Goal: Task Accomplishment & Management: Manage account settings

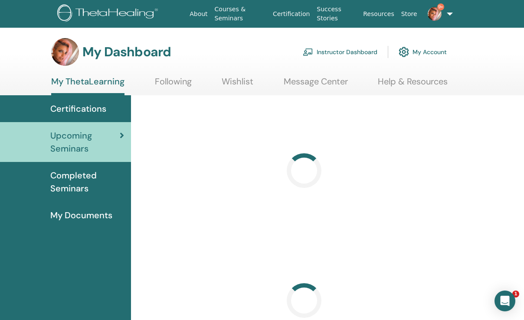
click at [357, 54] on link "Instructor Dashboard" at bounding box center [340, 51] width 75 height 19
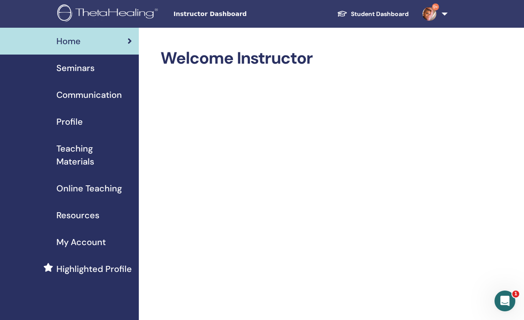
click at [64, 70] on span "Seminars" at bounding box center [75, 68] width 38 height 13
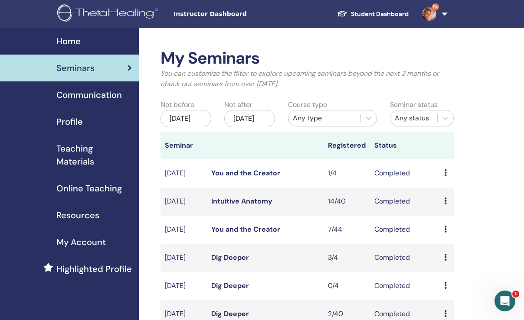
click at [239, 206] on link "Intuitive Anatomy" at bounding box center [241, 201] width 61 height 9
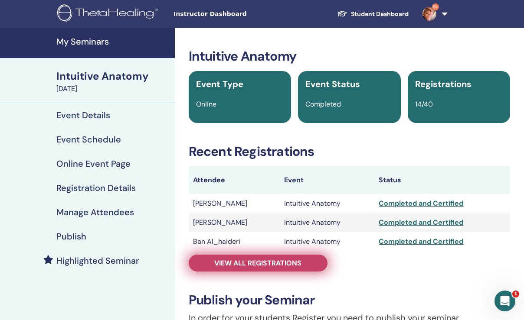
click at [240, 259] on span "View all registrations" at bounding box center [257, 263] width 87 height 9
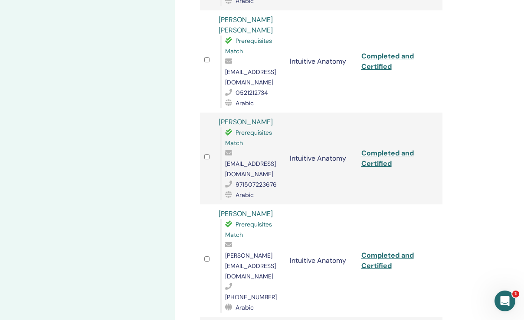
scroll to position [526, 0]
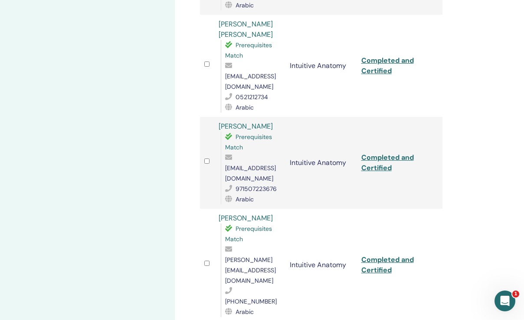
click at [373, 255] on link "Completed and Certified" at bounding box center [387, 265] width 52 height 20
drag, startPoint x: 216, startPoint y: 145, endPoint x: 283, endPoint y: 144, distance: 66.8
click at [283, 209] on td "[PERSON_NAME] Prerequisites Match [EMAIL_ADDRESS][DOMAIN_NAME] [PHONE_NUMBER] A…" at bounding box center [250, 265] width 72 height 113
copy link "[PERSON_NAME]"
